Goal: Information Seeking & Learning: Learn about a topic

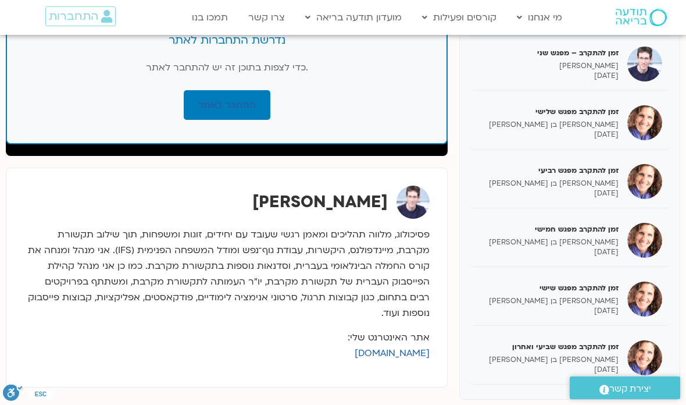
scroll to position [23, 0]
click at [585, 298] on p "[PERSON_NAME] בן [PERSON_NAME]" at bounding box center [547, 301] width 141 height 10
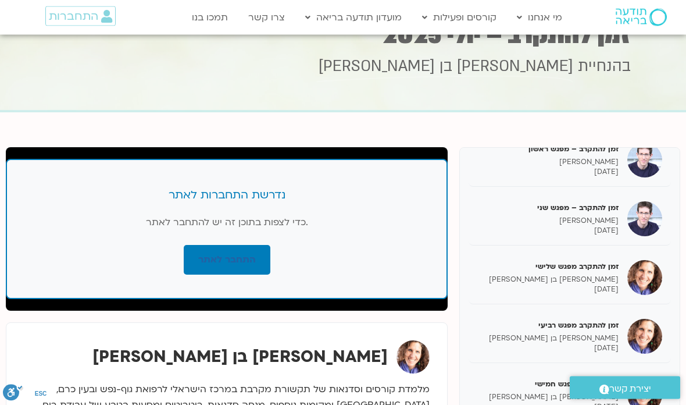
scroll to position [41, 0]
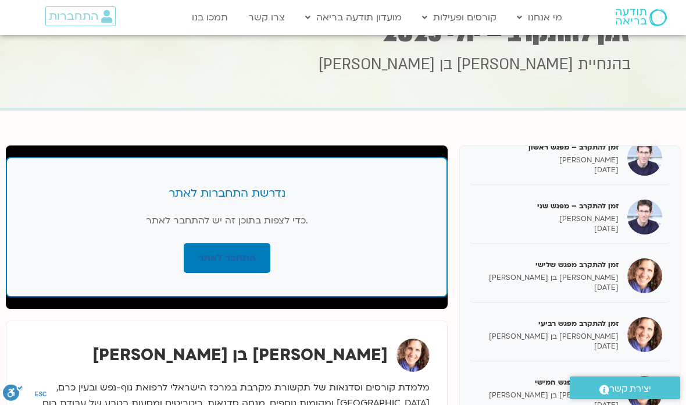
click at [251, 259] on link "התחבר לאתר" at bounding box center [227, 258] width 87 height 30
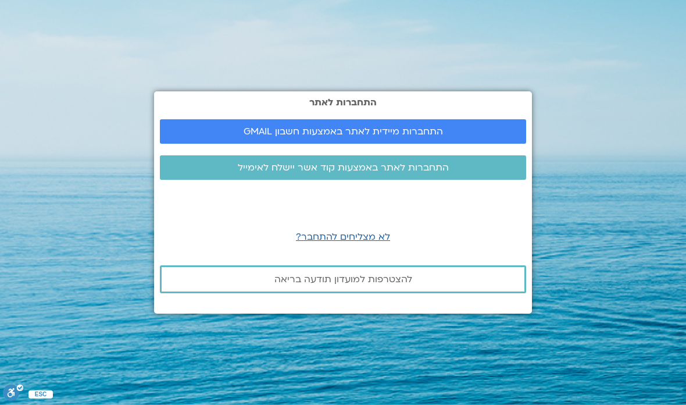
click at [410, 137] on span "התחברות מיידית לאתר באמצעות חשבון GMAIL" at bounding box center [343, 131] width 199 height 10
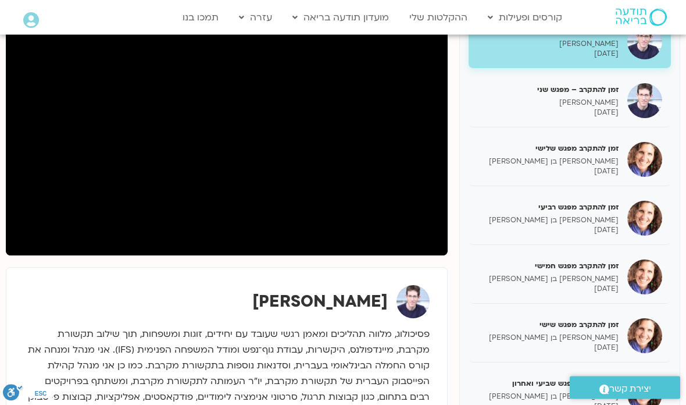
scroll to position [180, 0]
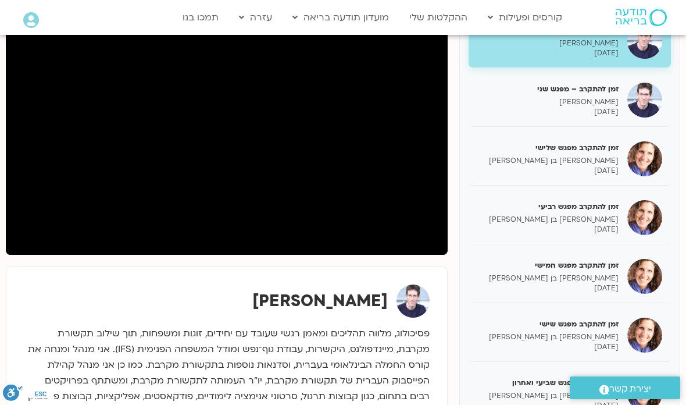
click at [557, 334] on p "[PERSON_NAME] בן [PERSON_NAME]" at bounding box center [547, 337] width 141 height 10
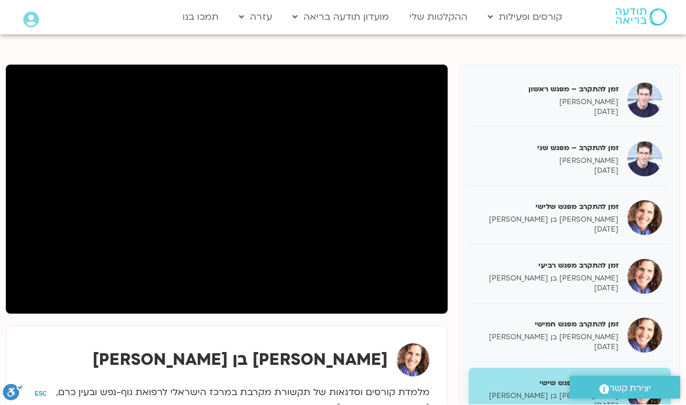
scroll to position [122, 0]
